Goal: Check status: Check status

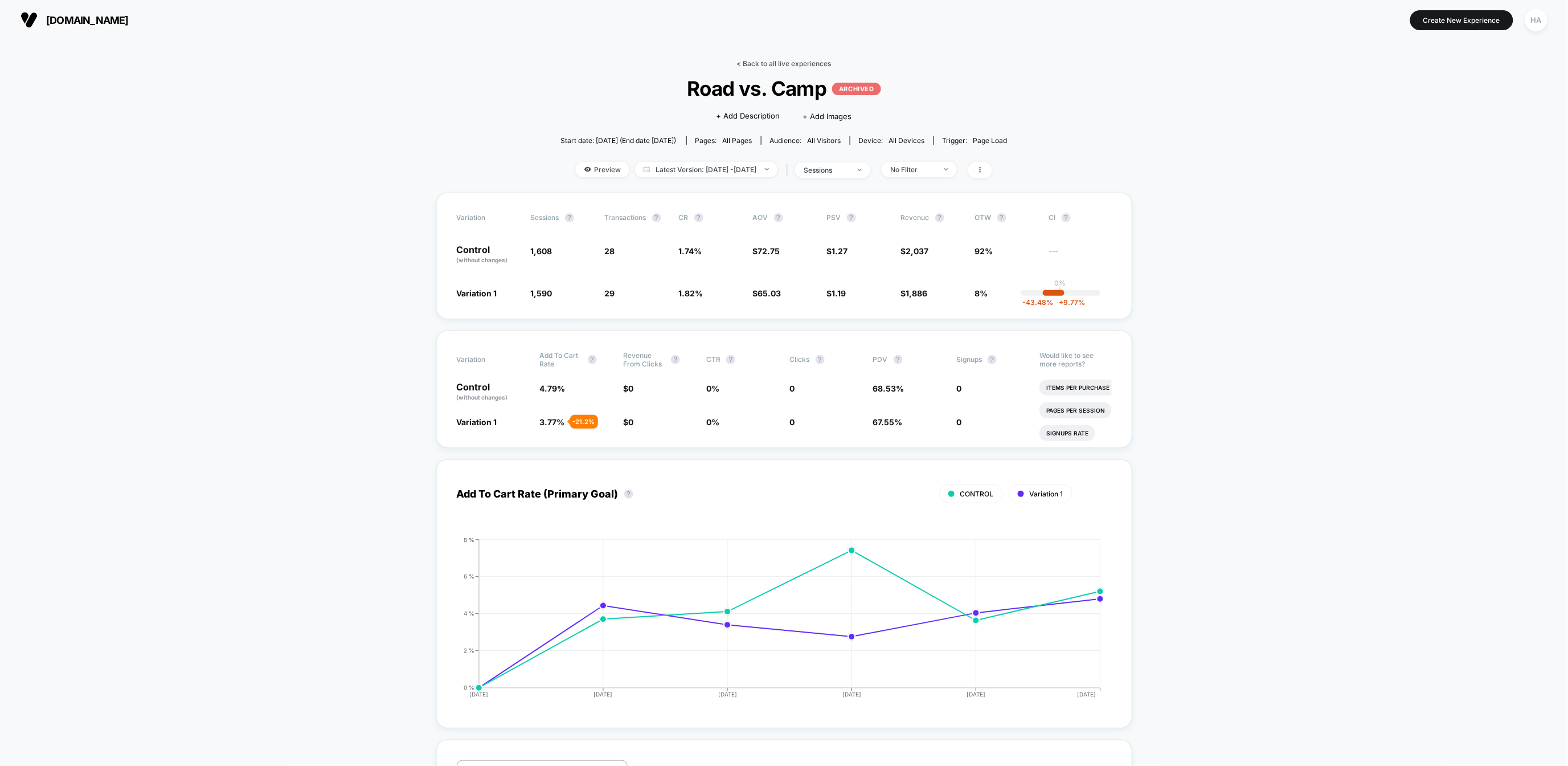
click at [812, 62] on link "< Back to all live experiences" at bounding box center [784, 64] width 95 height 9
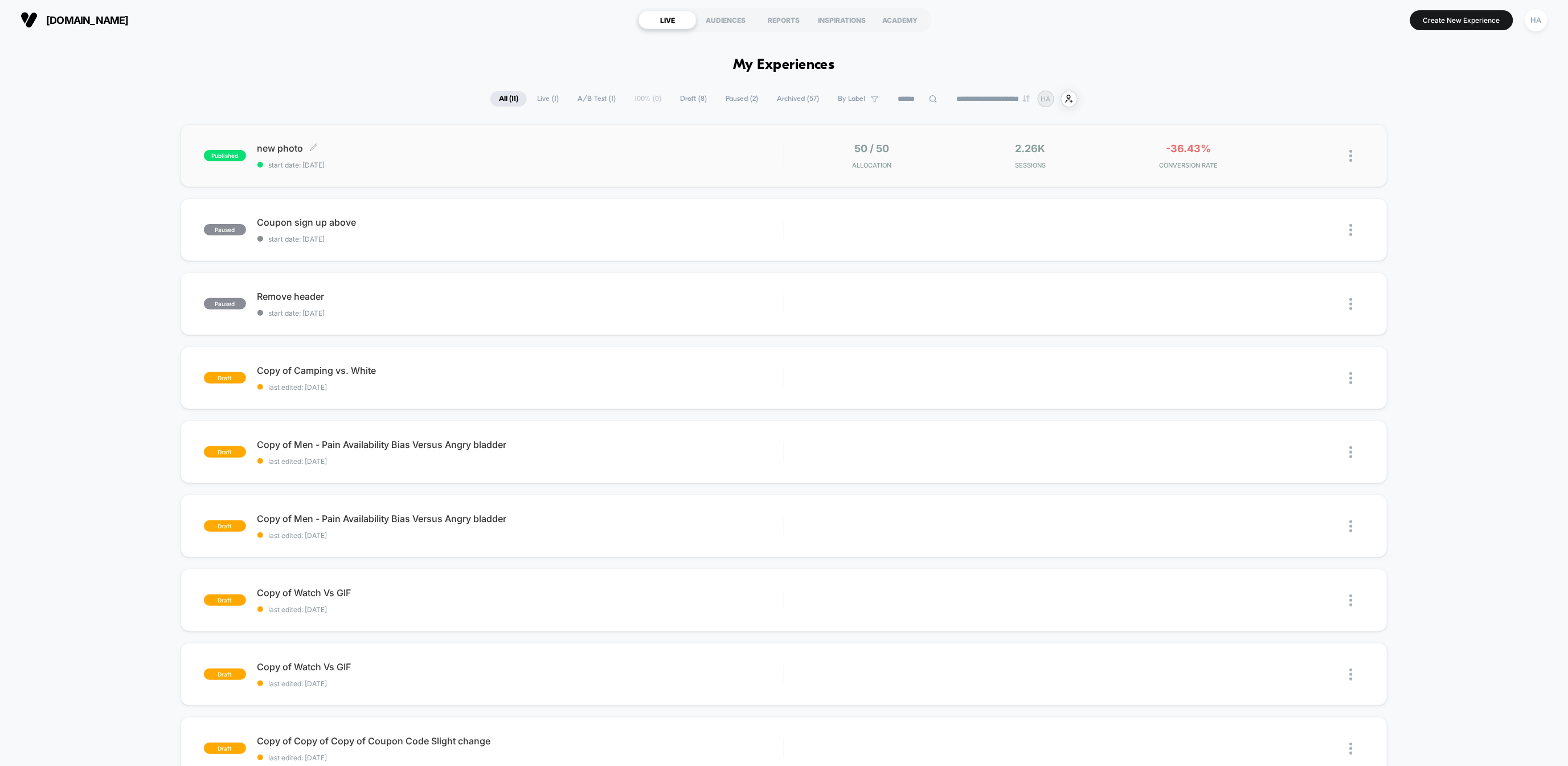
click at [724, 149] on span "new photo Click to edit experience details" at bounding box center [520, 148] width 526 height 11
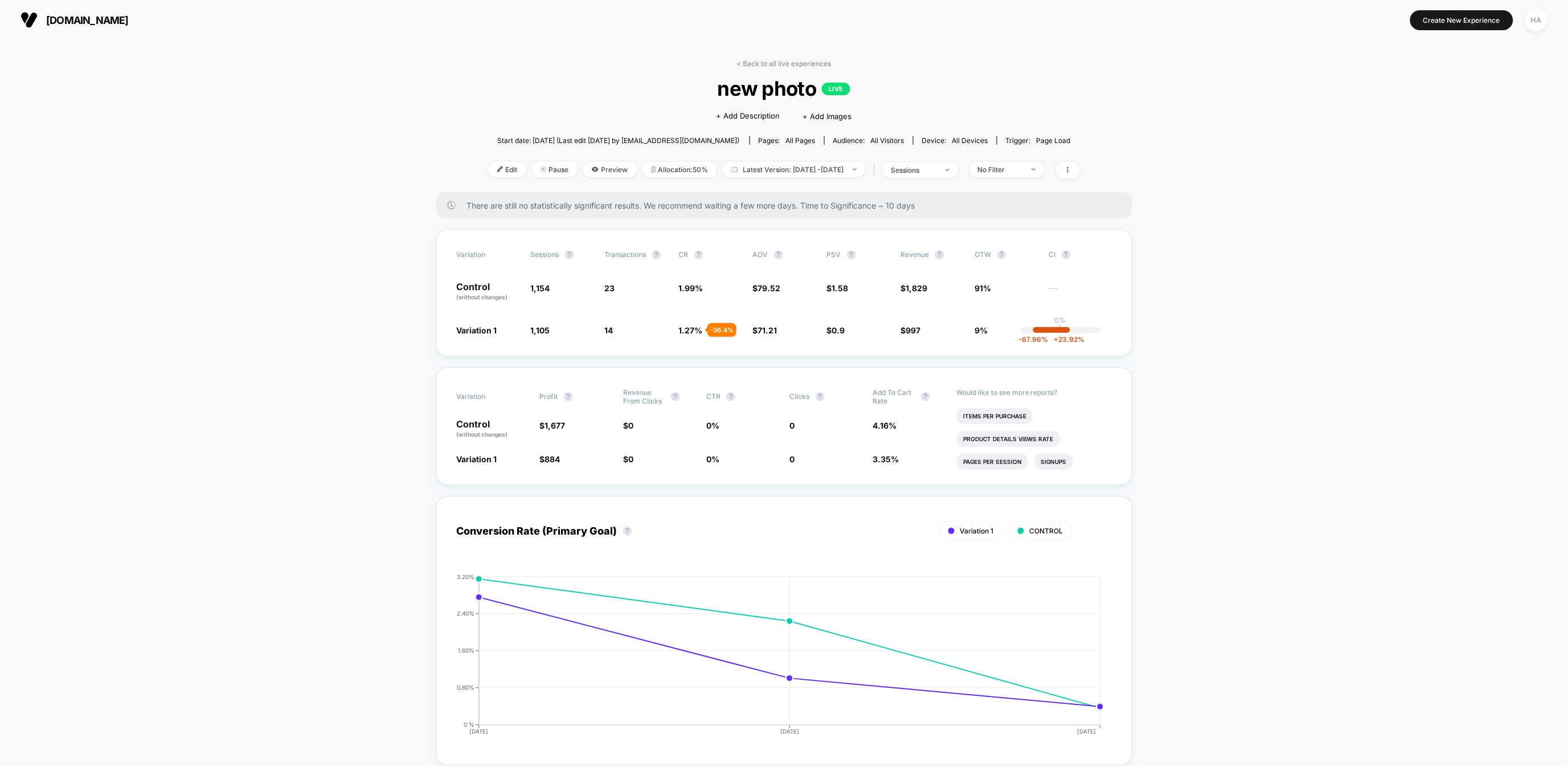
click at [586, 179] on div "< Back to all live experiences new photo LIVE Click to edit experience details …" at bounding box center [784, 126] width 592 height 133
click at [606, 162] on span "Preview" at bounding box center [610, 169] width 53 height 16
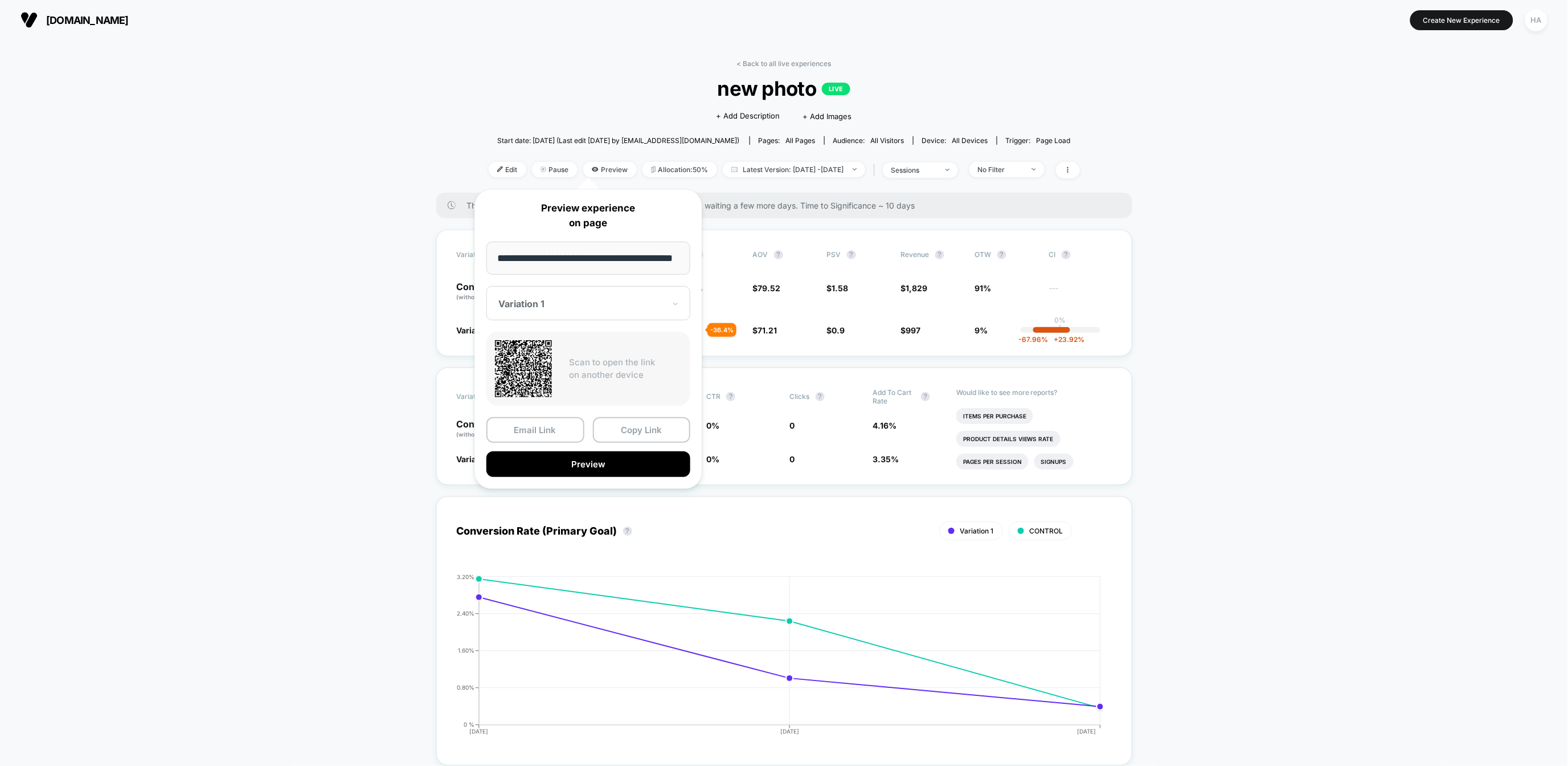
scroll to position [0, 19]
click at [612, 467] on button "Preview" at bounding box center [588, 465] width 204 height 26
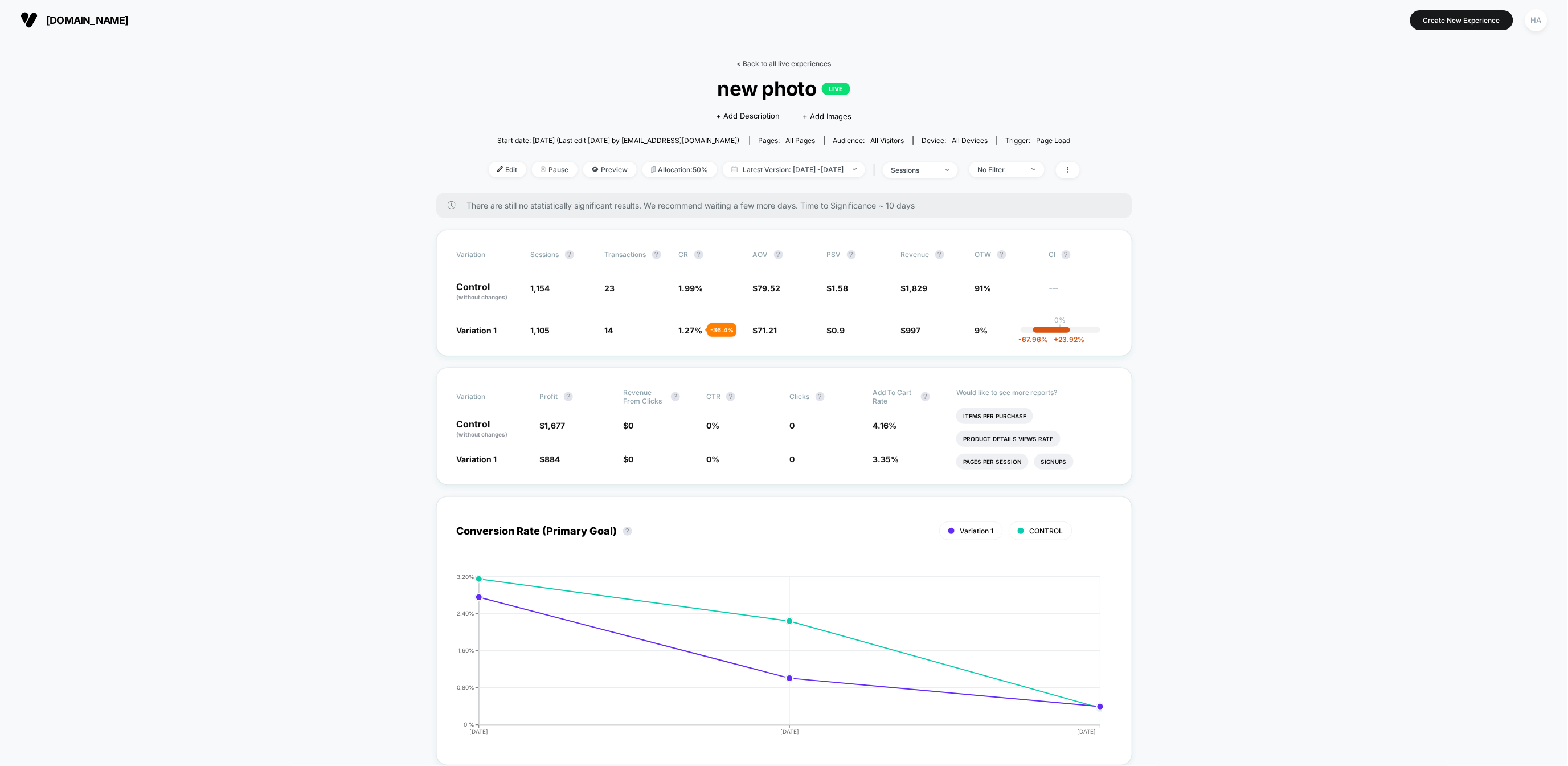
click at [761, 67] on link "< Back to all live experiences" at bounding box center [784, 64] width 95 height 9
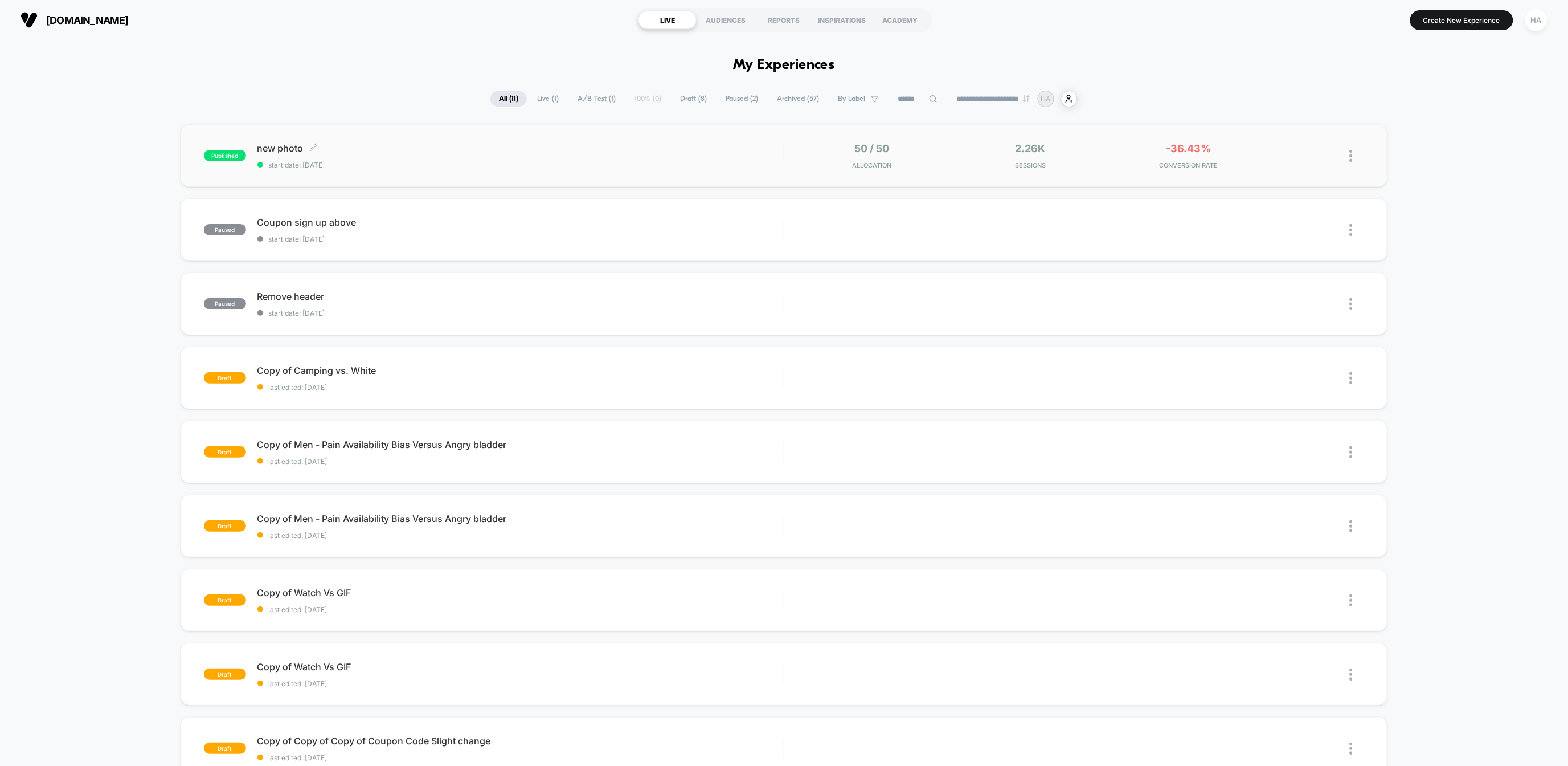
click at [516, 161] on span "start date: [DATE]" at bounding box center [520, 165] width 526 height 9
